Goal: Task Accomplishment & Management: Manage account settings

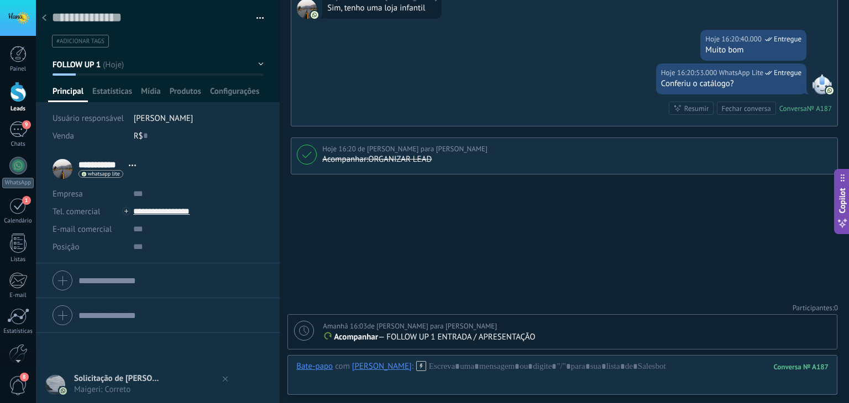
click at [18, 97] on div at bounding box center [18, 92] width 17 height 20
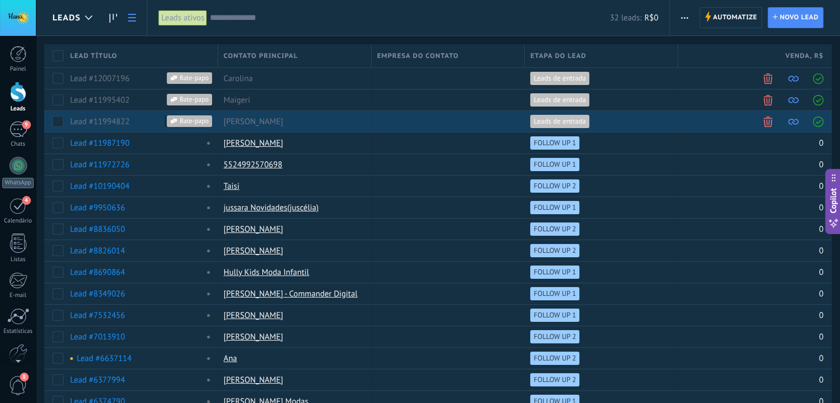
click at [817, 121] on span at bounding box center [818, 122] width 10 height 10
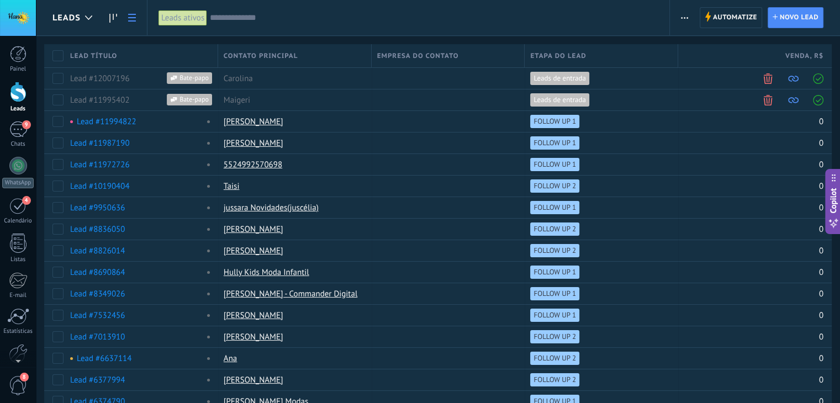
click at [818, 102] on span at bounding box center [818, 100] width 10 height 10
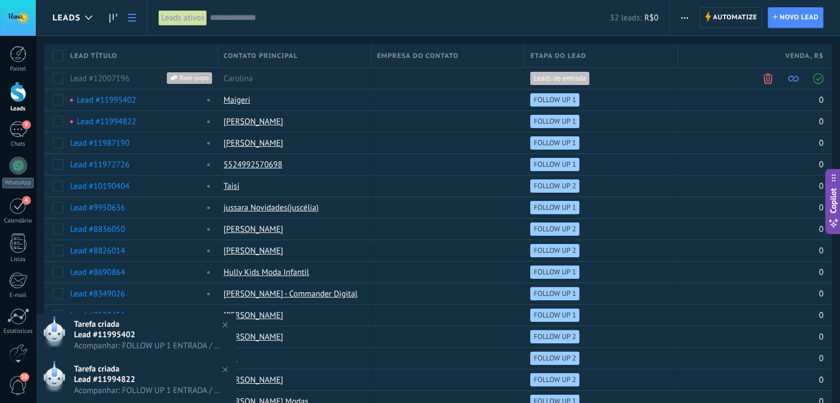
click at [818, 78] on span at bounding box center [818, 78] width 10 height 10
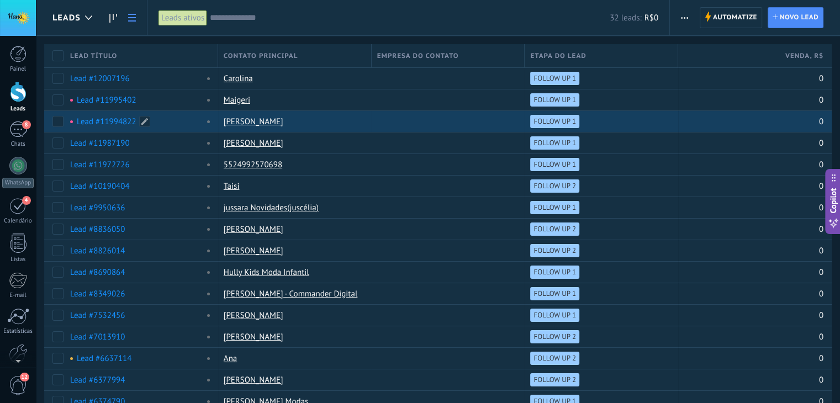
click at [108, 118] on link "Lead #11994822" at bounding box center [107, 122] width 60 height 10
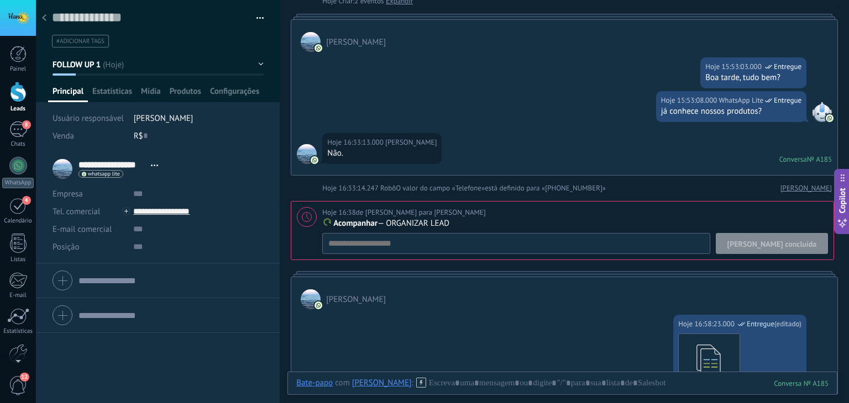
scroll to position [110, 0]
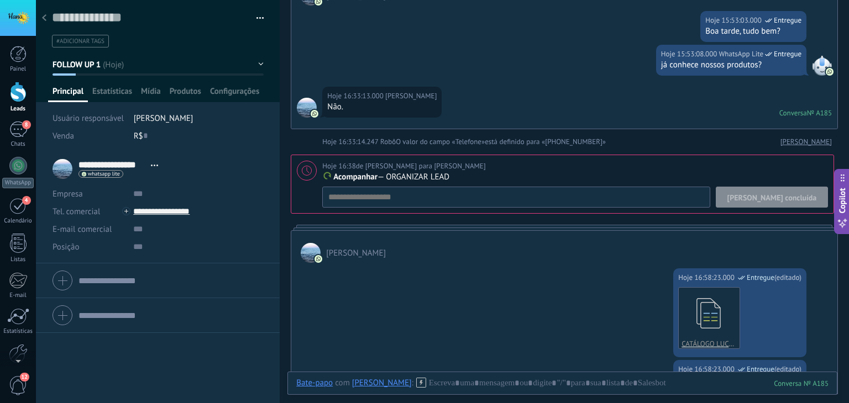
click at [800, 197] on span "[PERSON_NAME] concluída" at bounding box center [771, 198] width 89 height 8
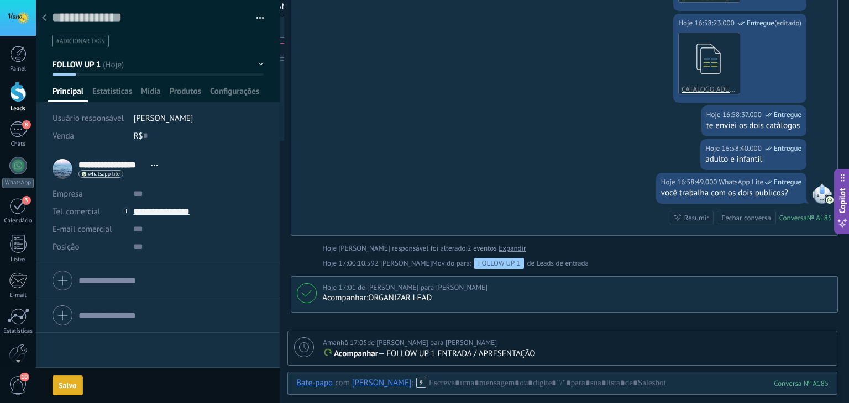
scroll to position [526, 0]
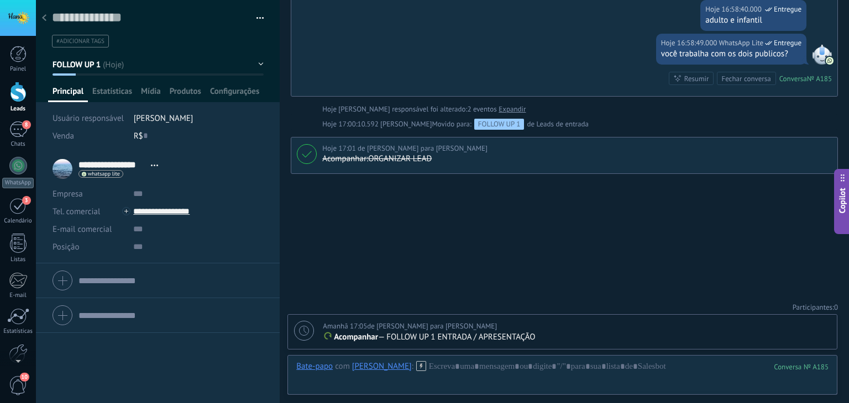
click at [47, 17] on div at bounding box center [43, 19] width 15 height 22
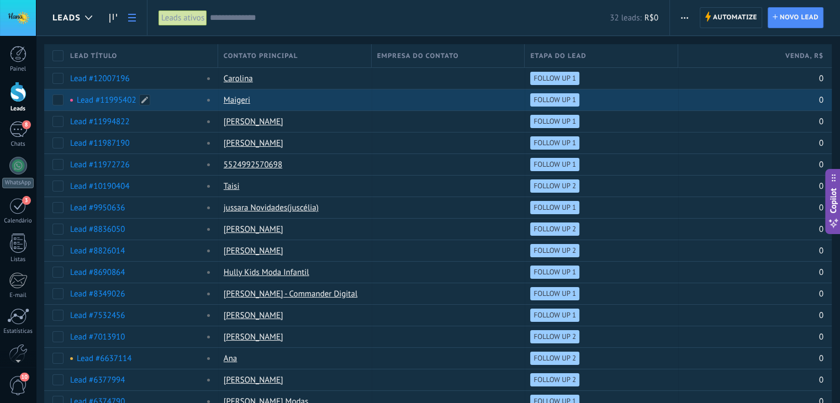
click at [99, 99] on link "Lead #11995402" at bounding box center [107, 100] width 60 height 10
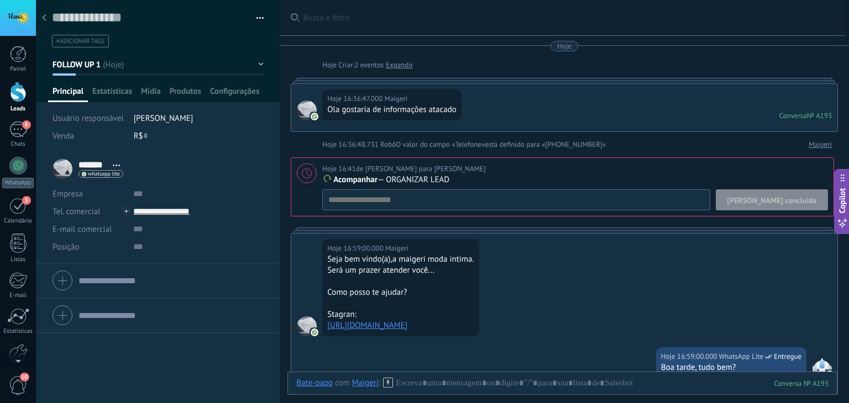
click at [794, 203] on span "[PERSON_NAME] concluída" at bounding box center [771, 201] width 89 height 8
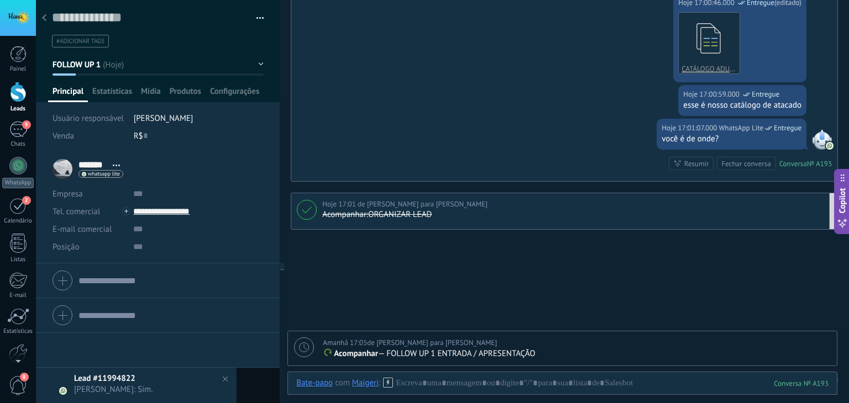
scroll to position [780, 0]
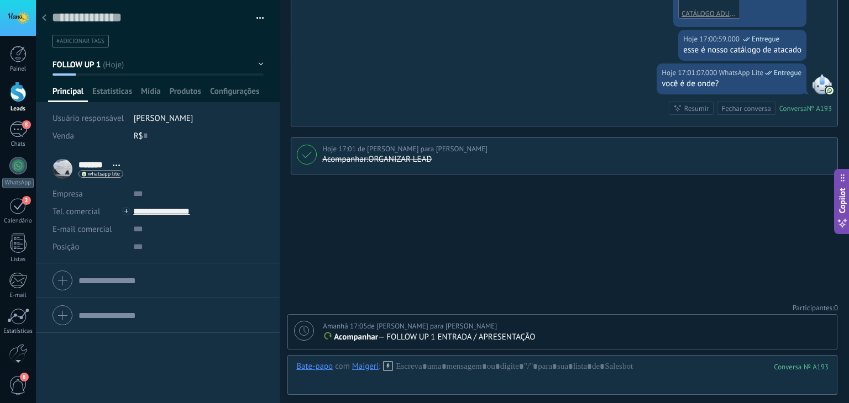
click at [40, 19] on div at bounding box center [43, 19] width 15 height 22
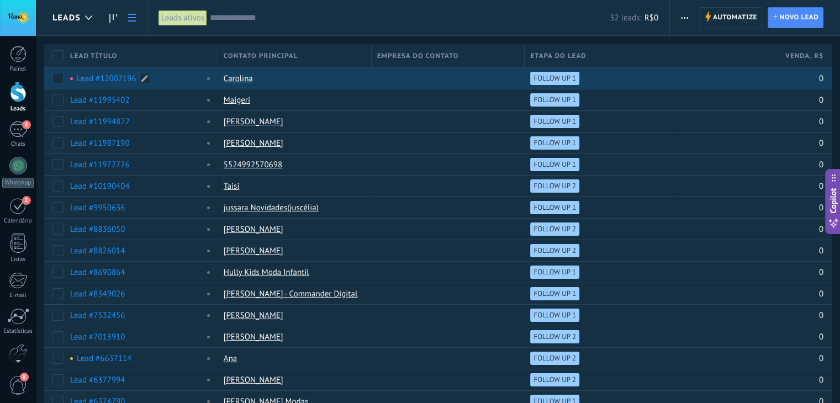
click at [97, 76] on link "Lead #12007196" at bounding box center [107, 78] width 60 height 10
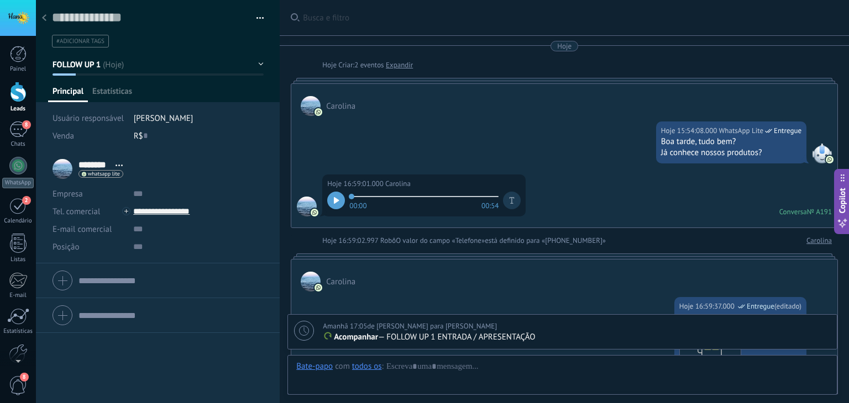
scroll to position [503, 0]
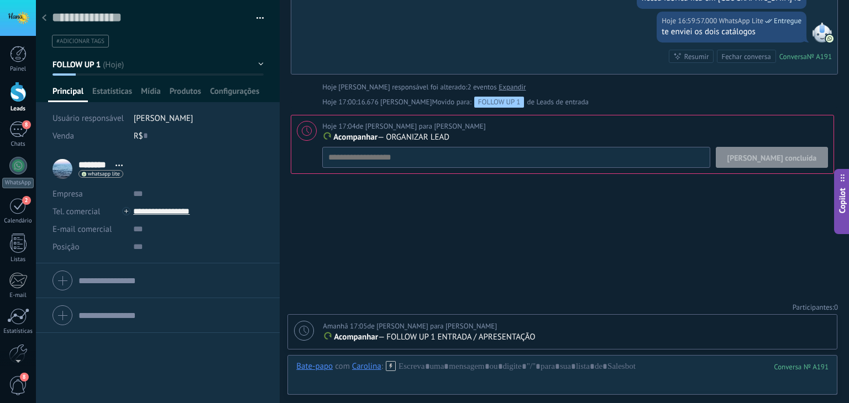
click at [795, 160] on span "[PERSON_NAME] concluída" at bounding box center [771, 158] width 89 height 8
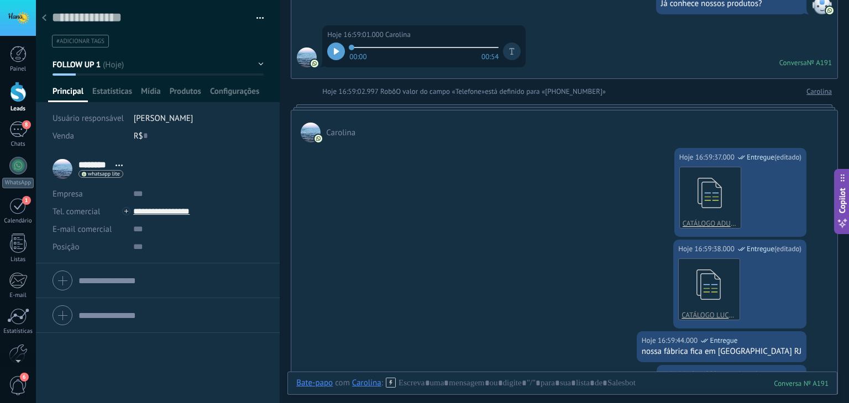
scroll to position [0, 0]
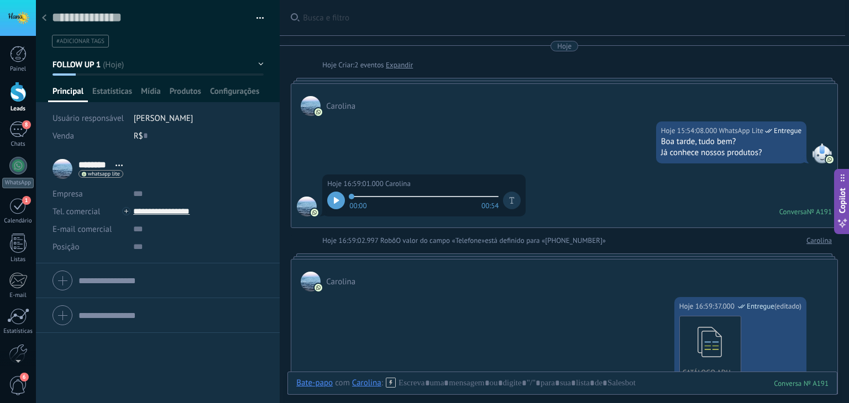
click at [44, 18] on icon at bounding box center [44, 17] width 4 height 7
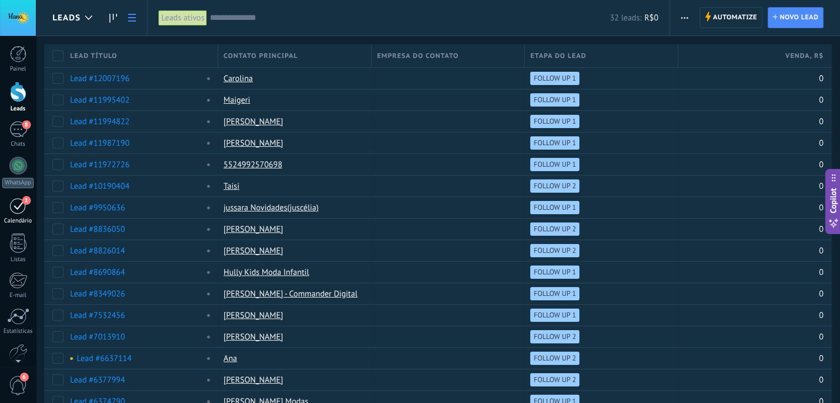
click at [20, 204] on div "1" at bounding box center [18, 205] width 18 height 17
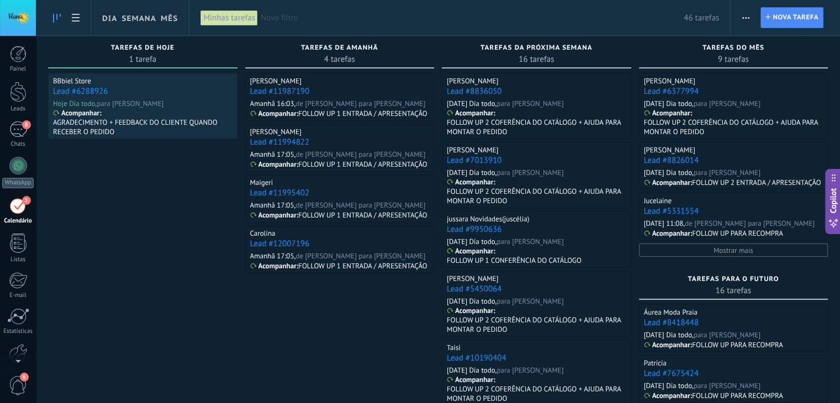
click at [94, 93] on link "Lead #6288926" at bounding box center [80, 91] width 55 height 10
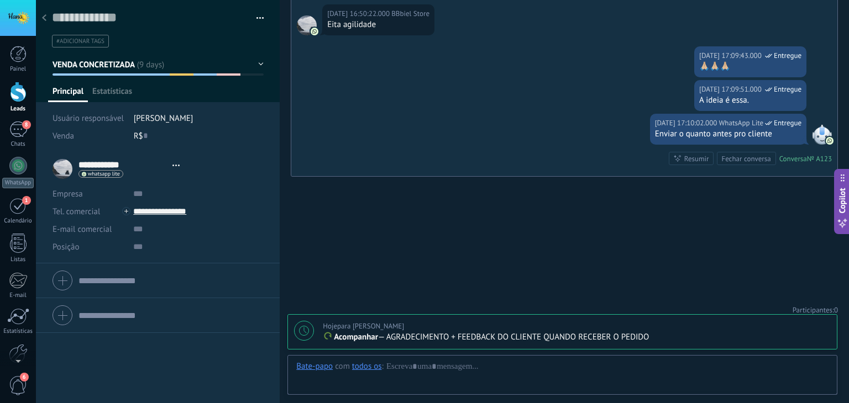
scroll to position [16, 0]
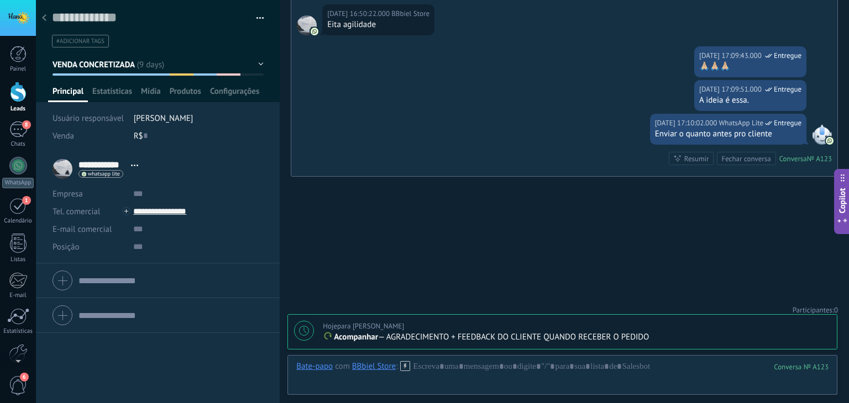
click at [303, 333] on icon at bounding box center [304, 331] width 10 height 10
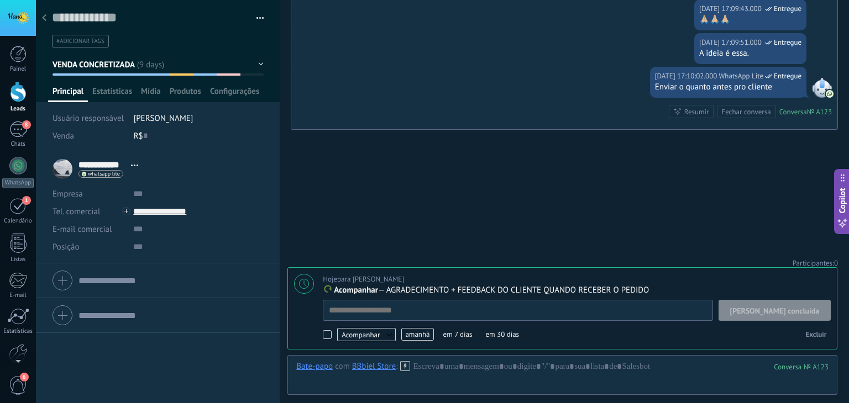
click at [778, 312] on span "[PERSON_NAME] concluída" at bounding box center [774, 311] width 89 height 8
type textarea "**********"
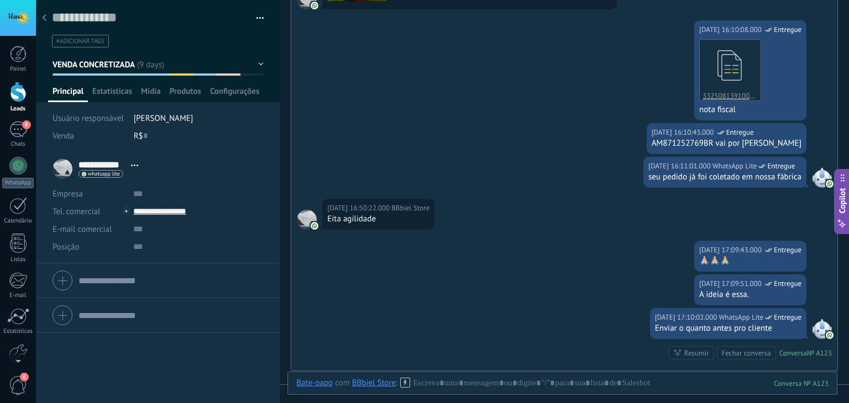
scroll to position [2368, 0]
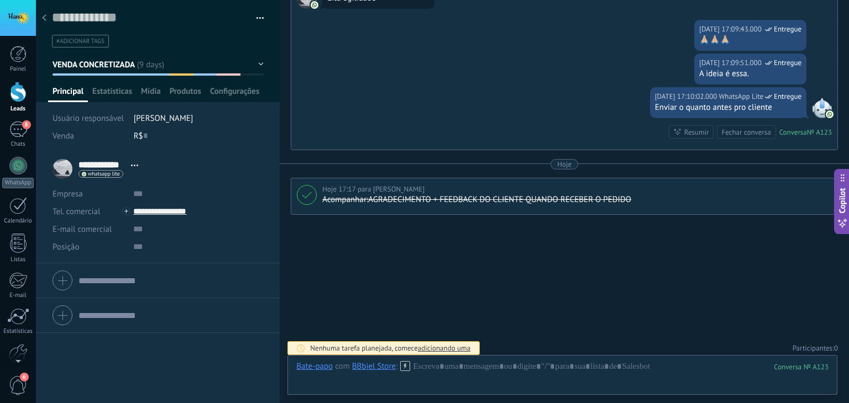
click at [183, 65] on button "VENDA CONCRETIZADA" at bounding box center [157, 65] width 211 height 20
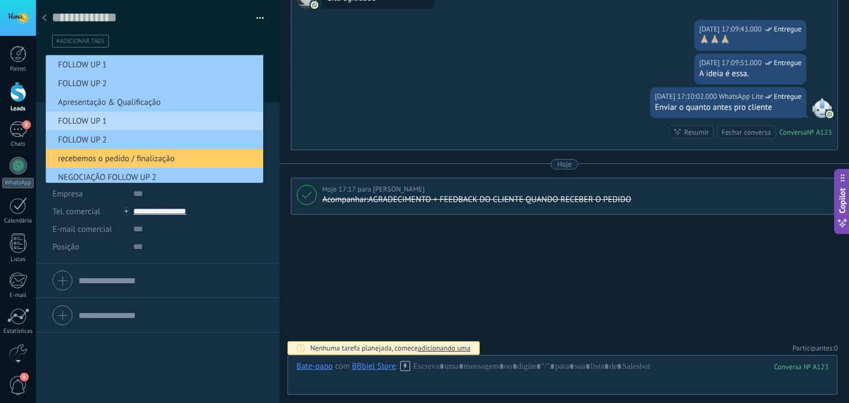
scroll to position [61, 0]
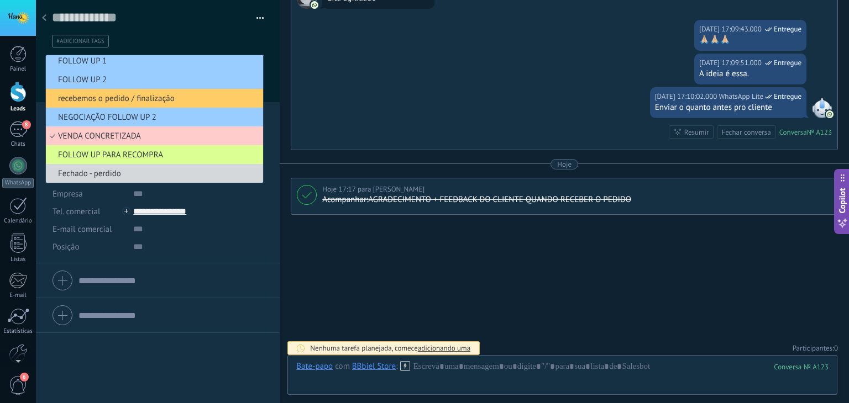
click at [146, 155] on span "FOLLOW UP PARA RECOMPRA" at bounding box center [153, 155] width 214 height 10
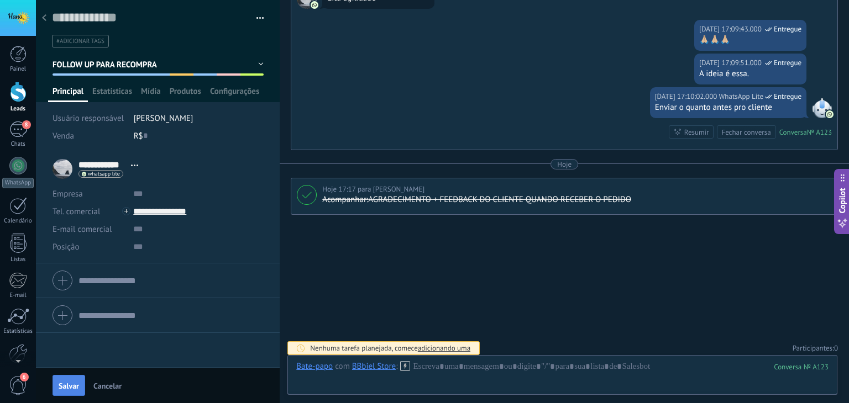
click at [68, 382] on span "Salvar" at bounding box center [69, 386] width 20 height 8
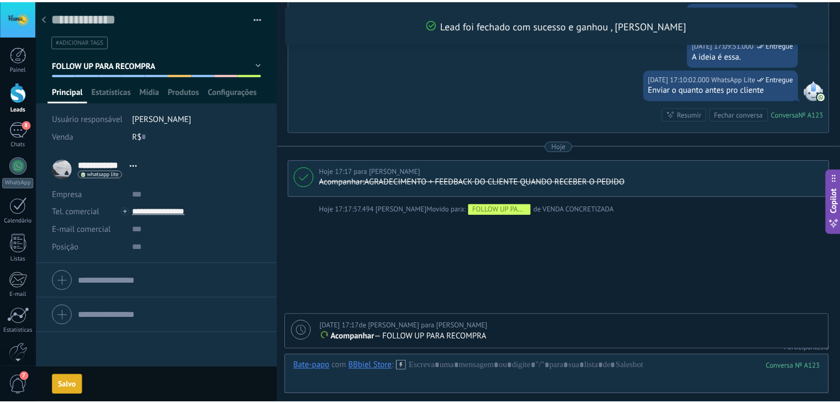
scroll to position [2471, 0]
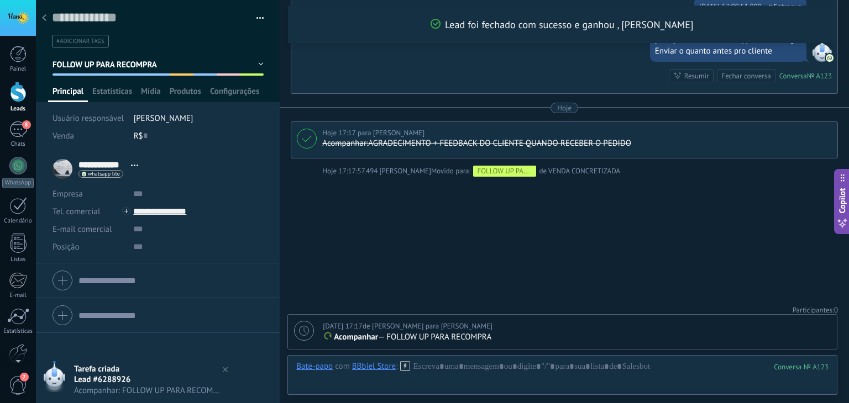
click at [44, 18] on use at bounding box center [44, 17] width 4 height 7
